Goal: Task Accomplishment & Management: Manage account settings

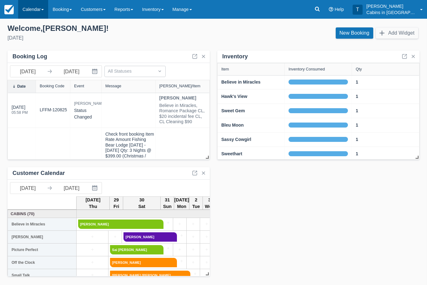
click at [41, 6] on link "Calendar" at bounding box center [33, 9] width 30 height 19
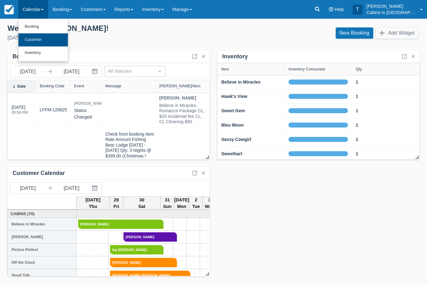
click at [51, 42] on link "Customer" at bounding box center [42, 39] width 49 height 13
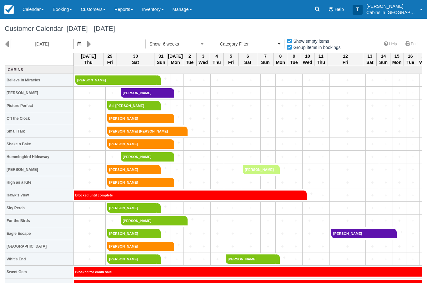
select select
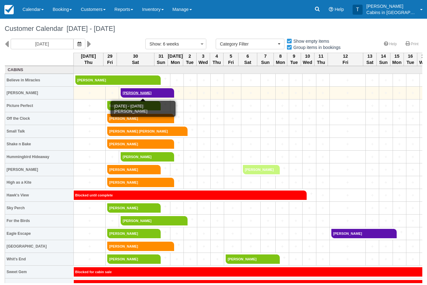
click at [163, 94] on link "Selena Soto" at bounding box center [145, 92] width 49 height 9
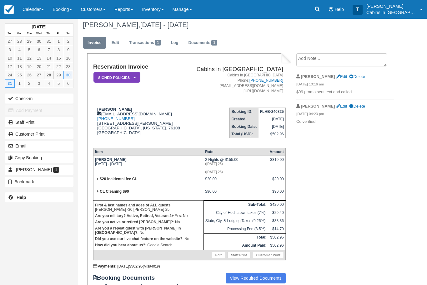
scroll to position [4, 0]
click at [35, 12] on link "Calendar" at bounding box center [33, 9] width 30 height 19
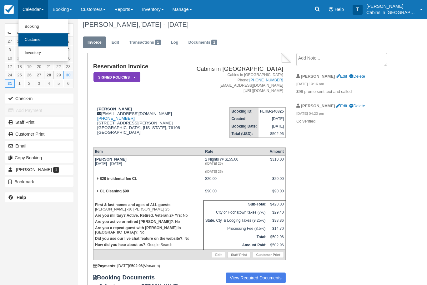
click at [46, 44] on link "Customer" at bounding box center [42, 39] width 49 height 13
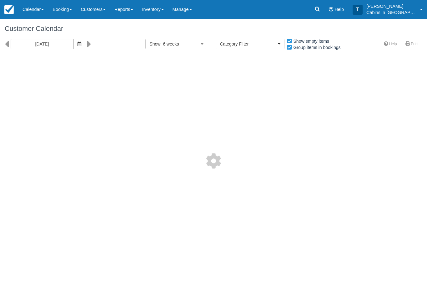
select select
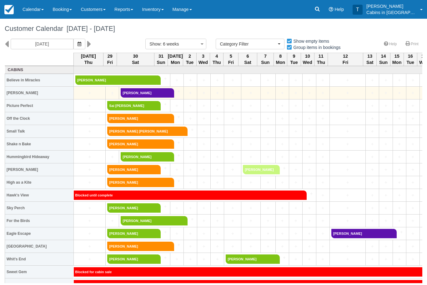
click at [107, 95] on link "+" at bounding box center [112, 93] width 10 height 7
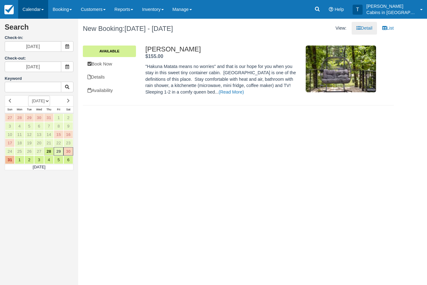
click at [44, 8] on link "Calendar" at bounding box center [33, 9] width 30 height 19
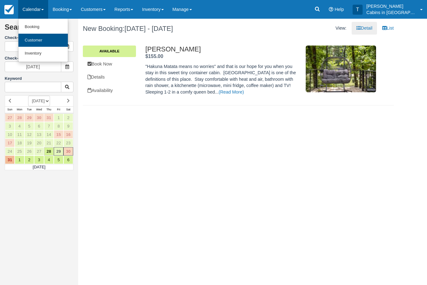
click at [54, 38] on link "Customer" at bounding box center [42, 40] width 49 height 13
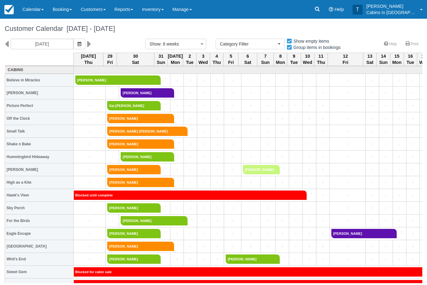
select select
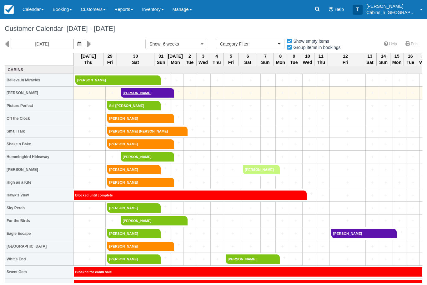
click at [151, 92] on link "[PERSON_NAME]" at bounding box center [145, 92] width 49 height 9
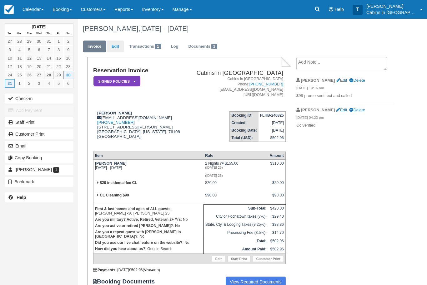
click at [116, 48] on link "Edit" at bounding box center [115, 47] width 17 height 12
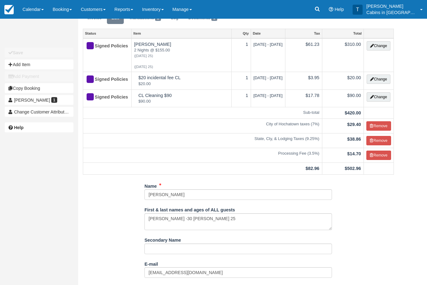
scroll to position [22, 0]
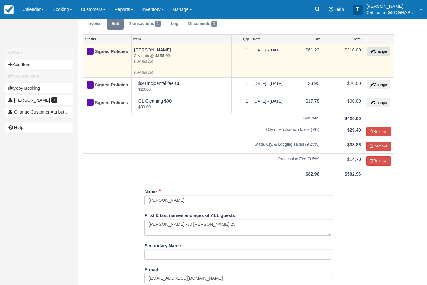
click at [373, 50] on button "Change" at bounding box center [378, 51] width 24 height 9
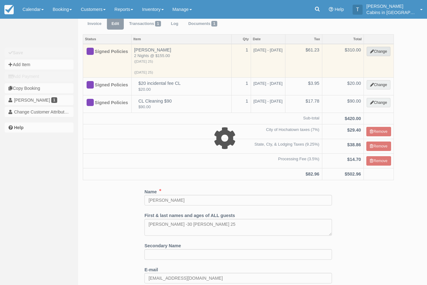
select select "1"
type input "310.00"
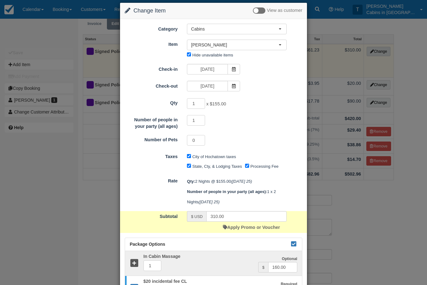
scroll to position [9, 0]
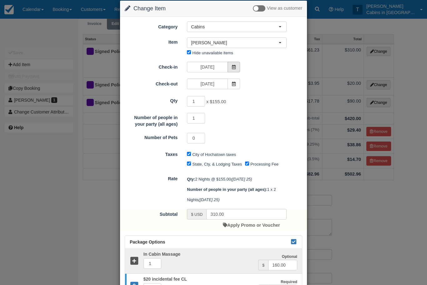
click at [235, 69] on span at bounding box center [233, 67] width 12 height 11
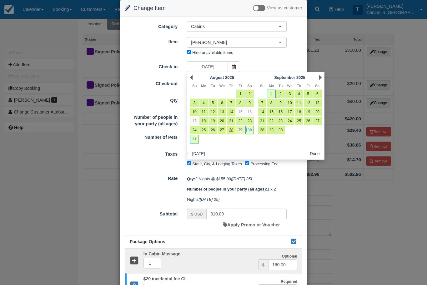
scroll to position [23, 0]
click at [240, 131] on link "29" at bounding box center [240, 130] width 8 height 8
type input "08/29/25"
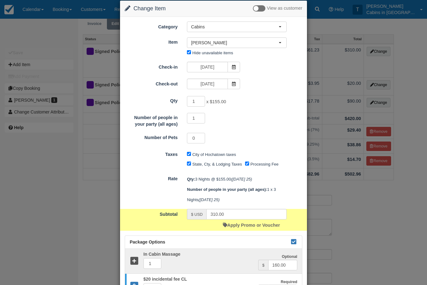
type input "465.00"
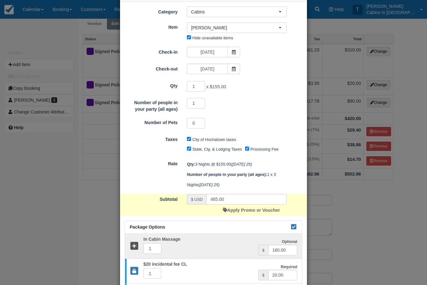
scroll to position [53, 0]
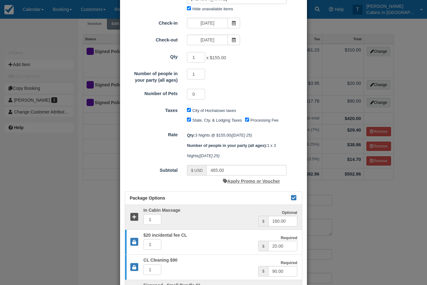
click at [239, 179] on link "Apply Promo or Voucher" at bounding box center [251, 181] width 57 height 5
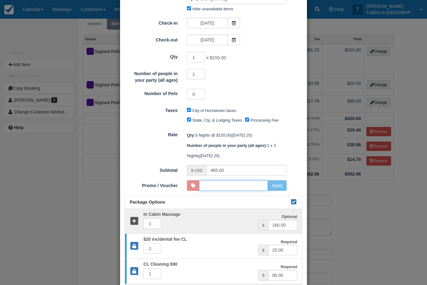
scroll to position [22, 0]
click at [262, 183] on input "Promo / Voucher" at bounding box center [233, 185] width 69 height 11
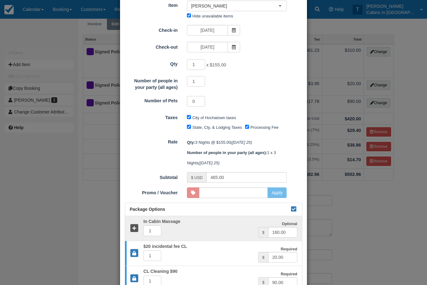
scroll to position [23, 0]
click at [239, 28] on span at bounding box center [233, 30] width 12 height 11
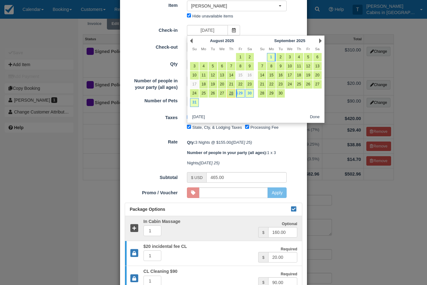
click at [250, 90] on link "30" at bounding box center [249, 93] width 8 height 8
type input "08/30/25"
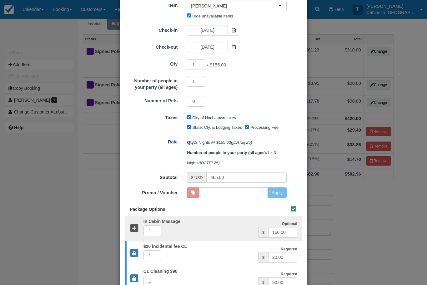
type input "310.00"
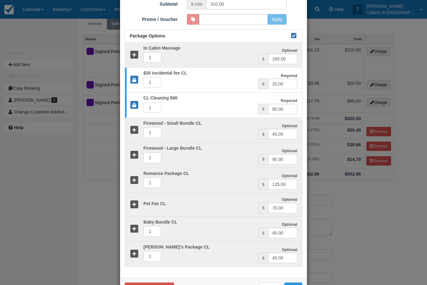
scroll to position [219, 0]
click at [271, 284] on button "Cancel" at bounding box center [270, 289] width 22 height 11
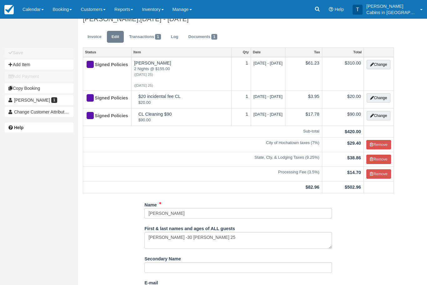
scroll to position [9, 0]
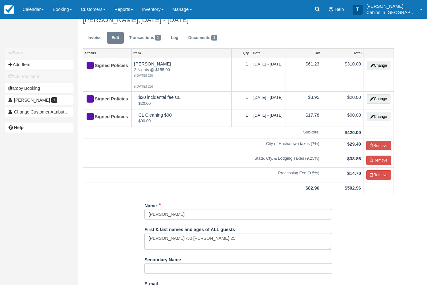
click at [36, 7] on link "Calendar" at bounding box center [33, 9] width 30 height 19
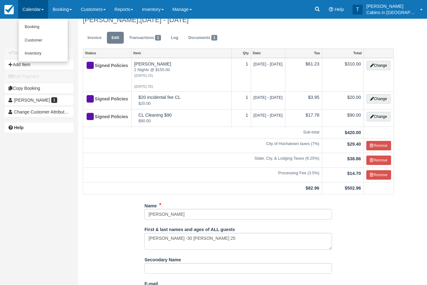
click at [34, 40] on link "Customer" at bounding box center [42, 40] width 49 height 13
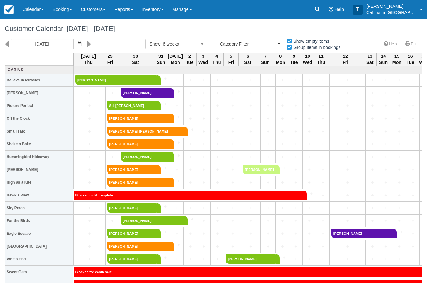
select select
click at [114, 90] on link "+" at bounding box center [112, 93] width 10 height 7
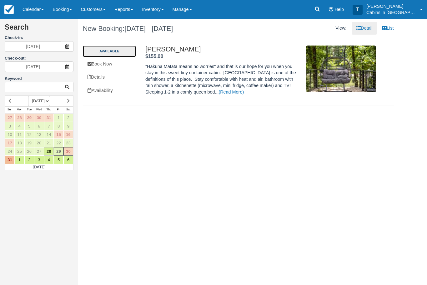
click at [119, 52] on link "Available" at bounding box center [109, 51] width 53 height 11
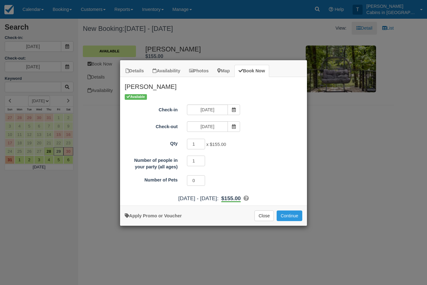
click at [290, 213] on button "Continue" at bounding box center [289, 216] width 26 height 11
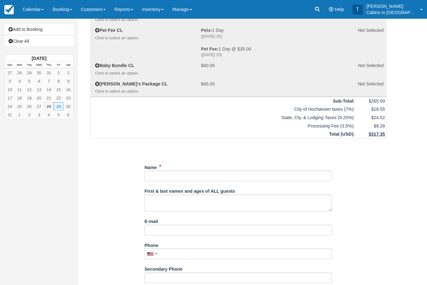
scroll to position [156, 0]
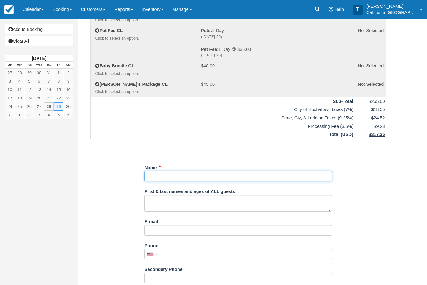
click at [287, 171] on input "Name" at bounding box center [237, 176] width 187 height 11
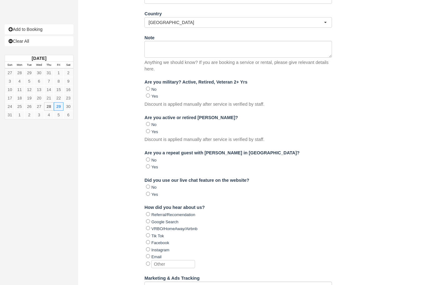
scroll to position [553, 0]
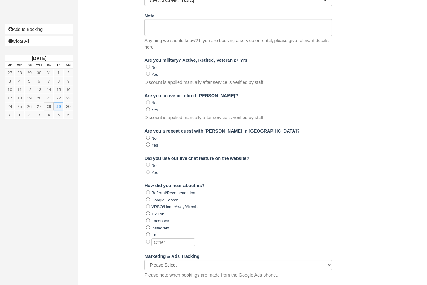
type input "Reserved for [PERSON_NAME]"
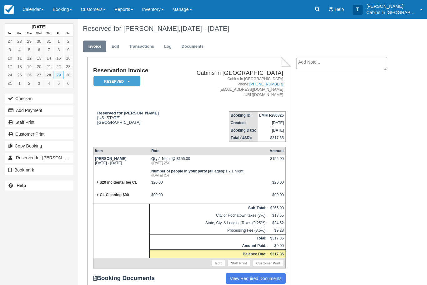
click at [129, 81] on icon at bounding box center [128, 82] width 2 height 4
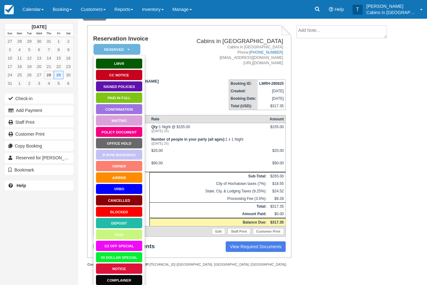
click at [131, 214] on link "Blocked" at bounding box center [119, 212] width 47 height 11
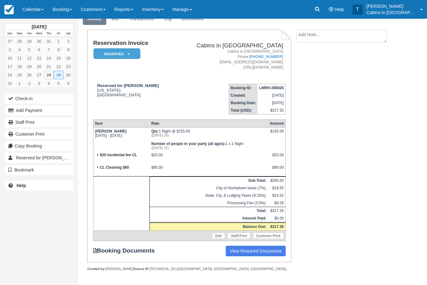
scroll to position [40, 0]
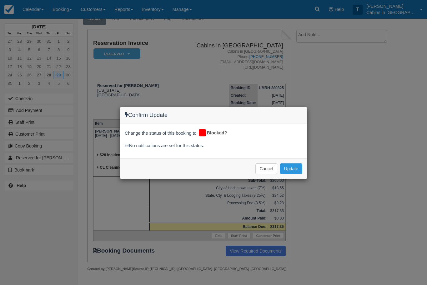
click at [293, 172] on button "Update" at bounding box center [291, 169] width 22 height 11
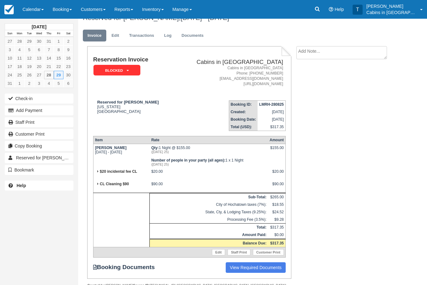
scroll to position [9, 0]
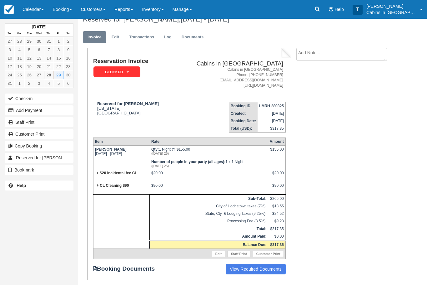
click at [118, 40] on link "Edit" at bounding box center [115, 37] width 17 height 12
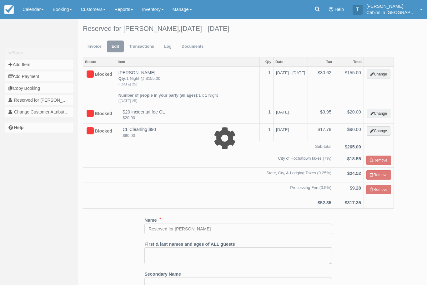
select select "1"
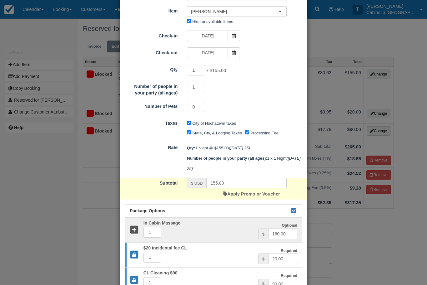
scroll to position [50, 0]
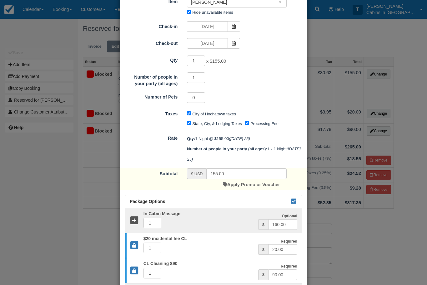
click at [298, 198] on div "Package Options" at bounding box center [213, 201] width 177 height 13
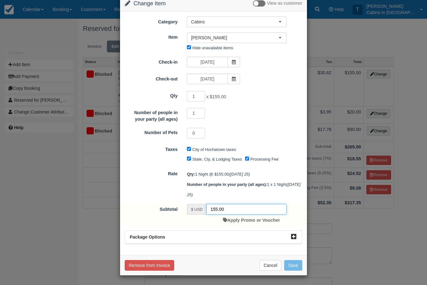
click at [256, 204] on input "155.00" at bounding box center [246, 209] width 80 height 11
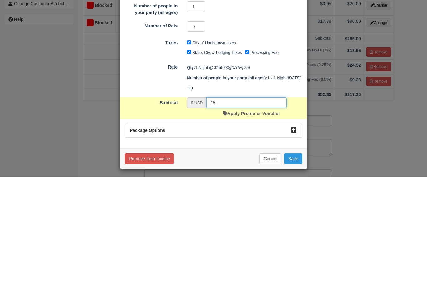
type input "1"
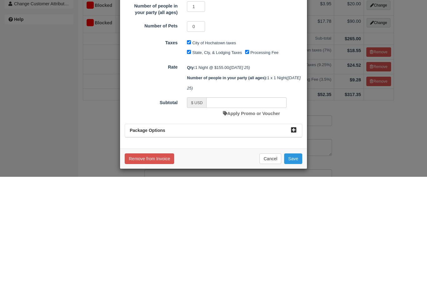
scroll to position [108, 0]
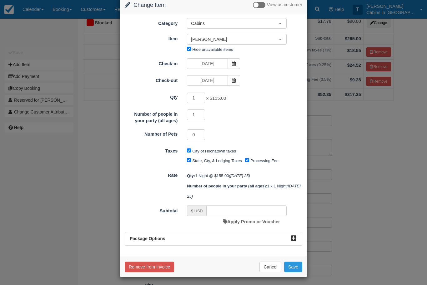
click at [294, 262] on button "Save" at bounding box center [293, 267] width 18 height 11
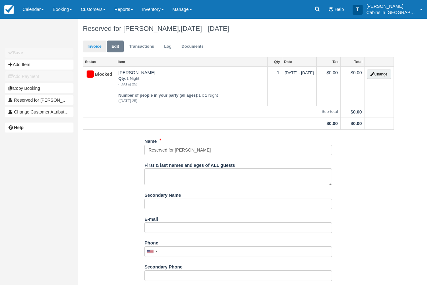
click at [91, 41] on link "Invoice" at bounding box center [94, 47] width 23 height 12
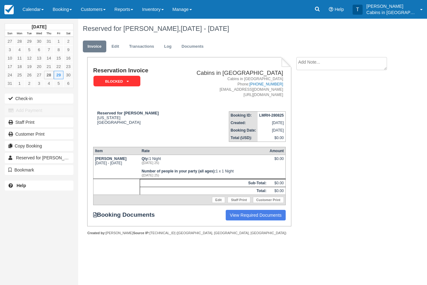
click at [365, 61] on textarea at bounding box center [341, 63] width 91 height 13
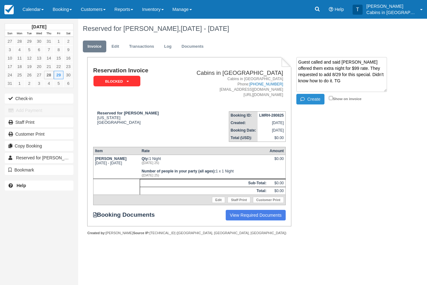
type textarea "Guest called and said [PERSON_NAME] offered them extra night for $99 rate. They…"
click at [303, 97] on icon "button" at bounding box center [303, 99] width 7 height 4
